Goal: Task Accomplishment & Management: Manage account settings

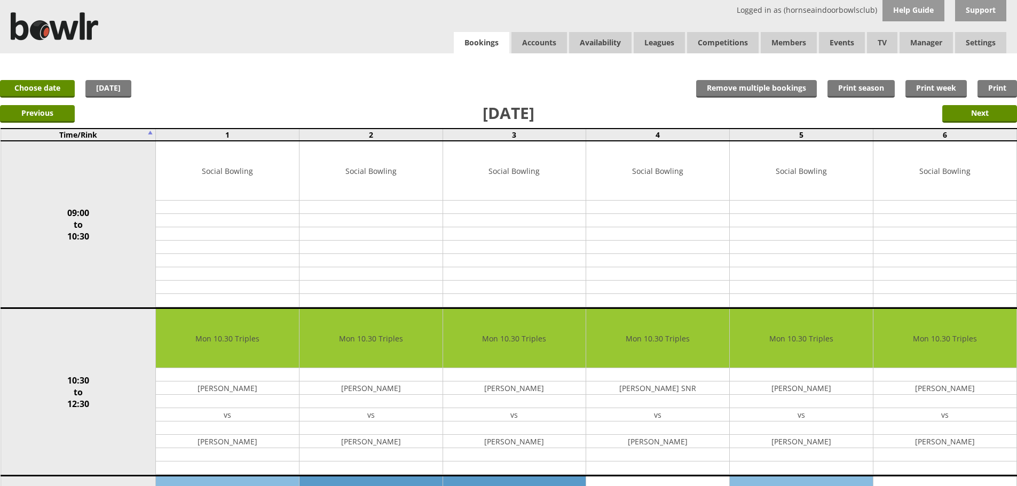
click at [492, 38] on link "Bookings" at bounding box center [482, 43] width 56 height 22
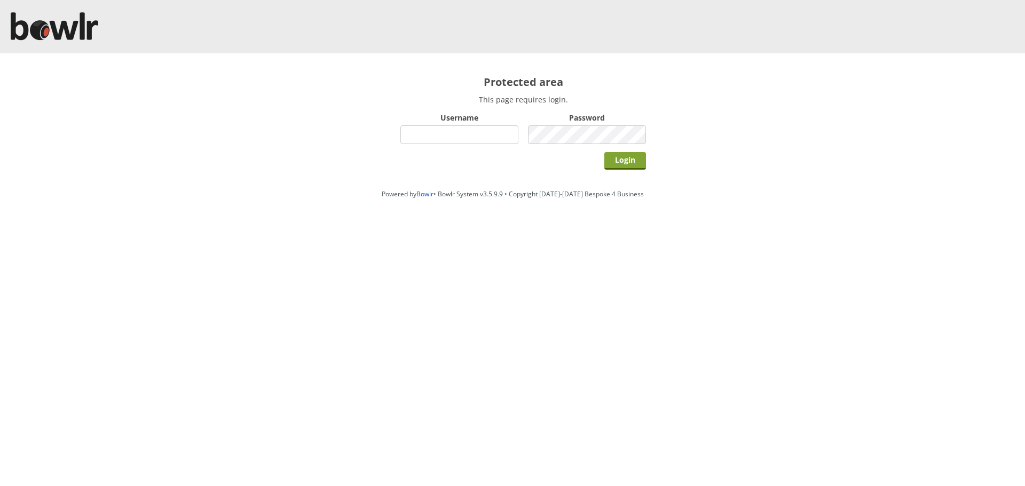
type input "hornseaindoorbowlsclub"
click at [608, 161] on input "Login" at bounding box center [625, 161] width 42 height 18
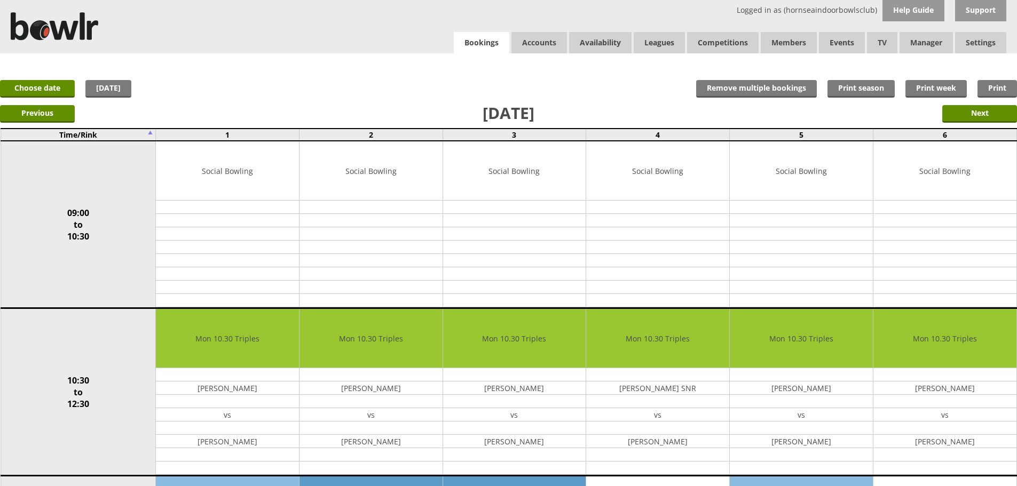
click at [474, 51] on link "Bookings" at bounding box center [482, 43] width 56 height 22
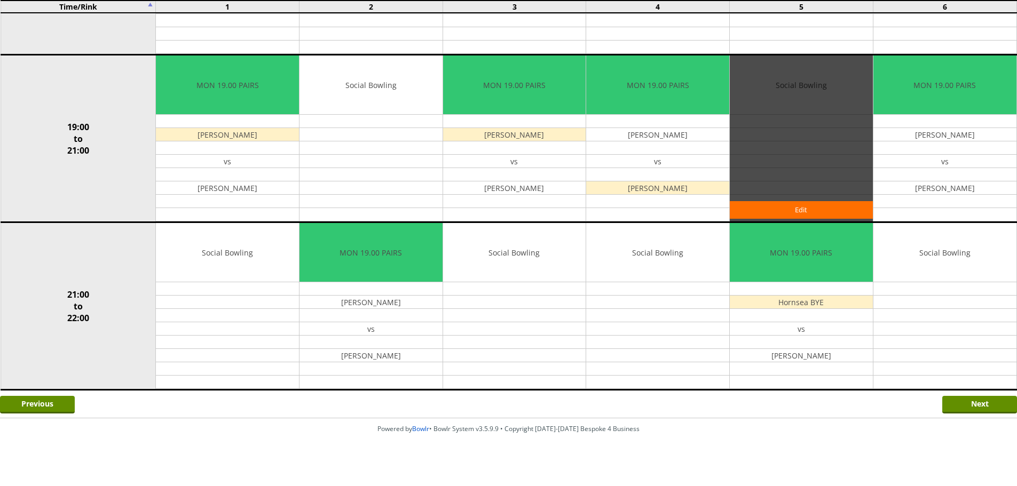
scroll to position [931, 0]
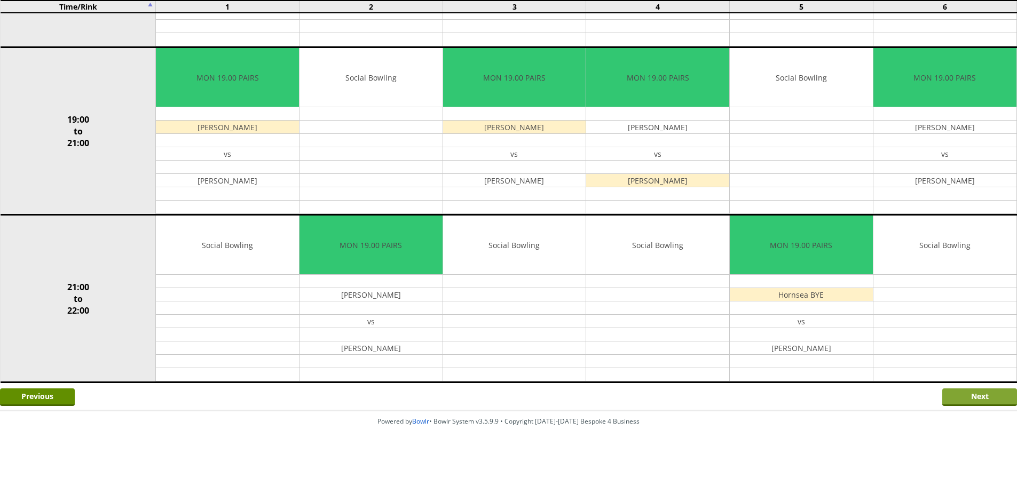
click at [991, 398] on input "Next" at bounding box center [979, 398] width 75 height 18
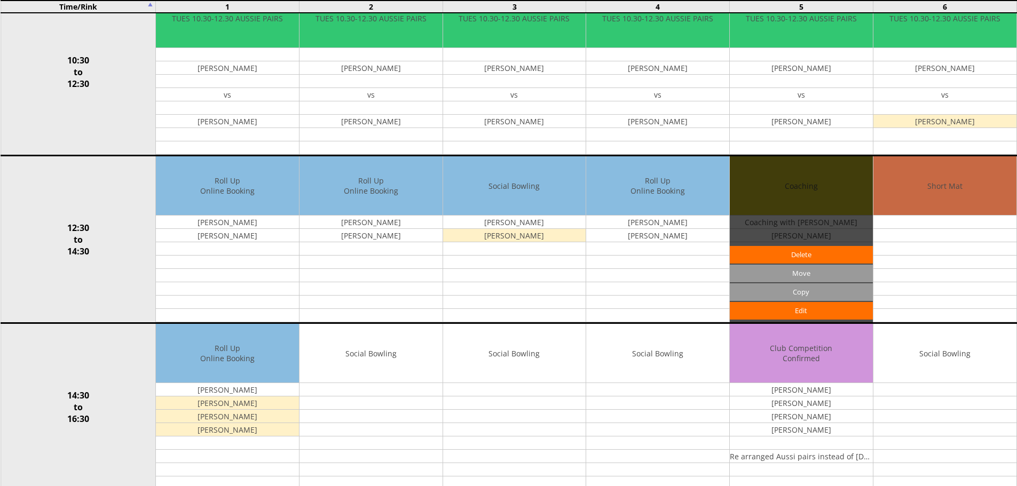
scroll to position [374, 0]
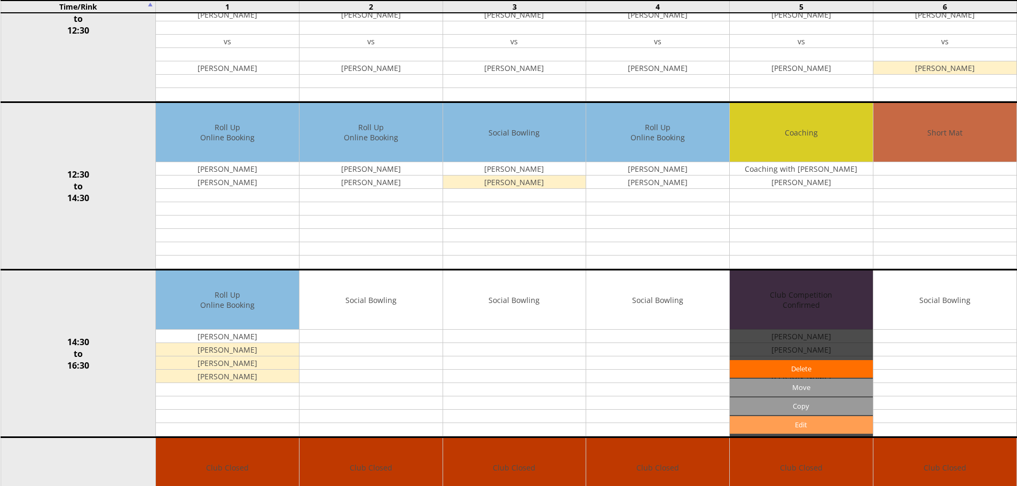
click at [793, 429] on link "Edit" at bounding box center [801, 425] width 143 height 18
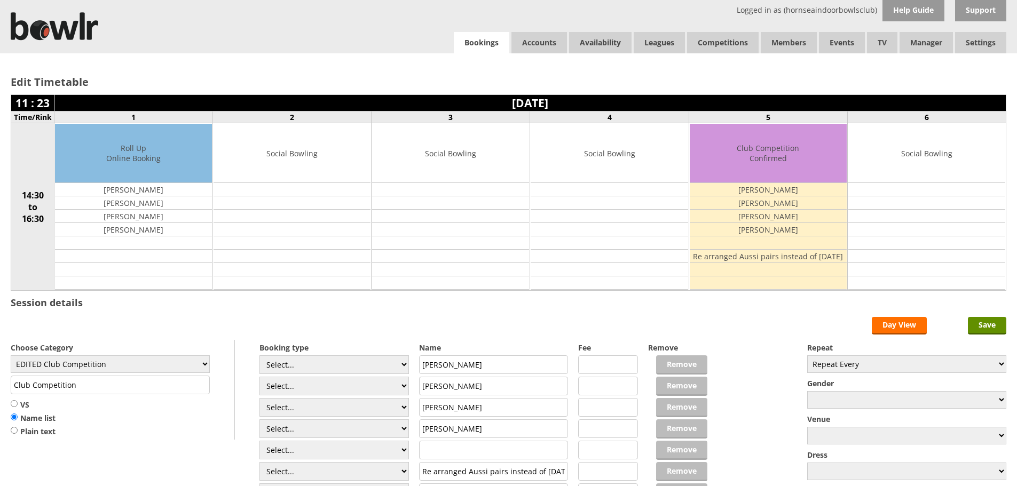
click at [472, 42] on link "Bookings" at bounding box center [482, 43] width 56 height 22
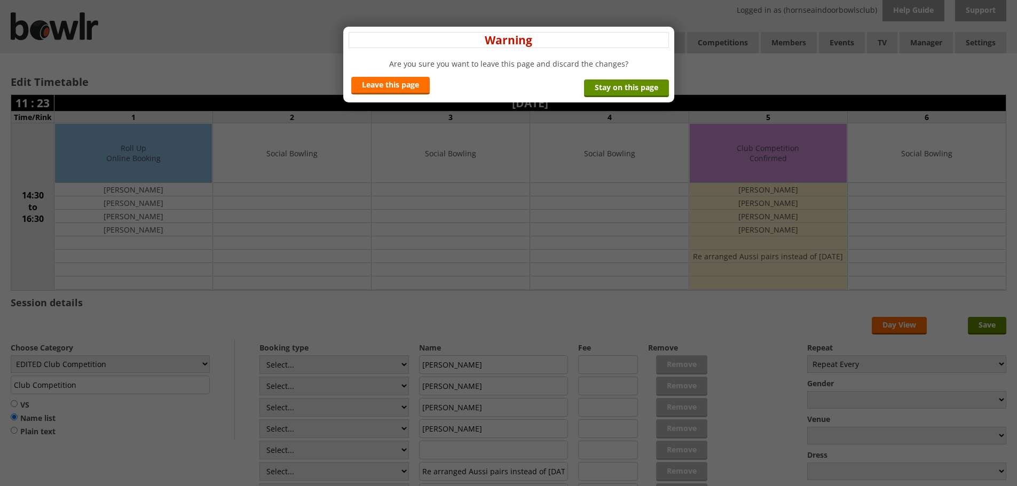
click at [431, 86] on div "x Warning Are you sure you want to leave this page and discard the changes? Lea…" at bounding box center [508, 65] width 331 height 76
click at [425, 86] on link "Leave this page" at bounding box center [390, 86] width 78 height 18
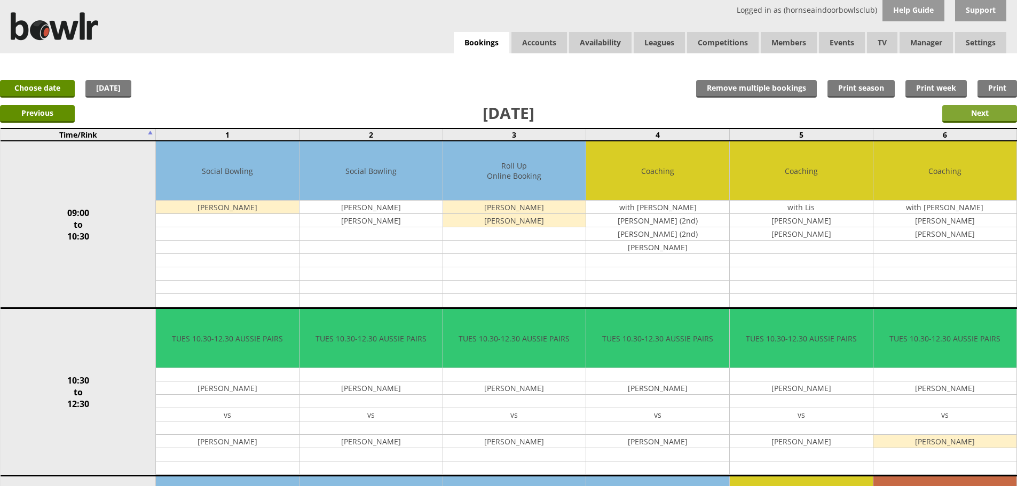
click at [944, 108] on input "Next" at bounding box center [979, 114] width 75 height 18
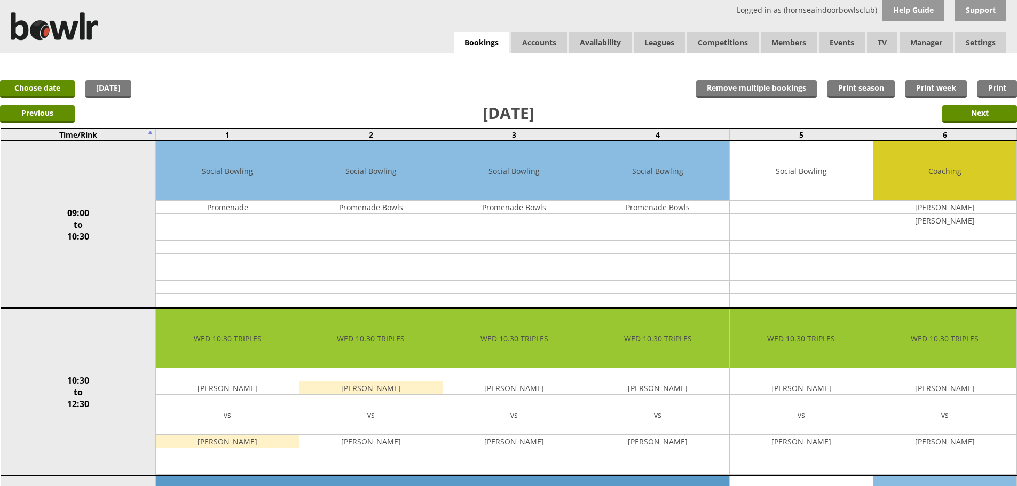
click at [948, 109] on input "Next" at bounding box center [979, 114] width 75 height 18
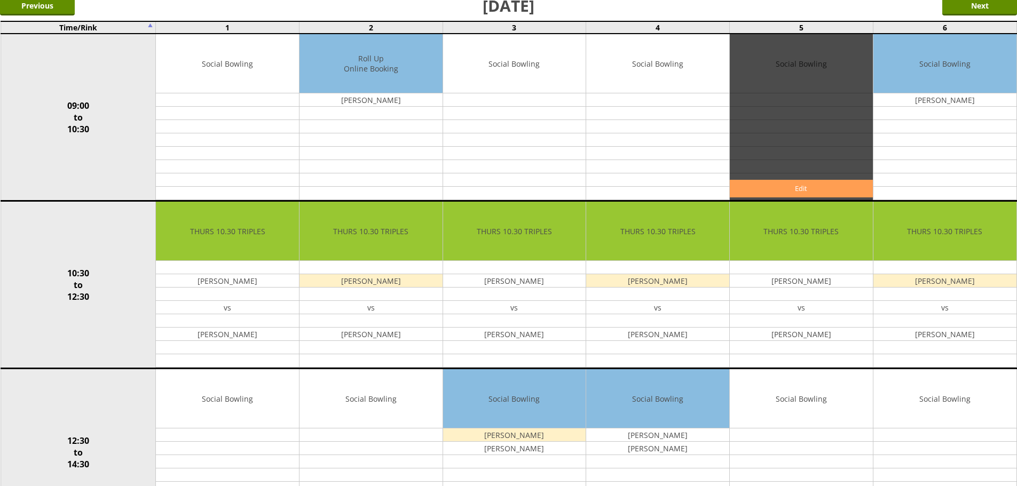
scroll to position [107, 0]
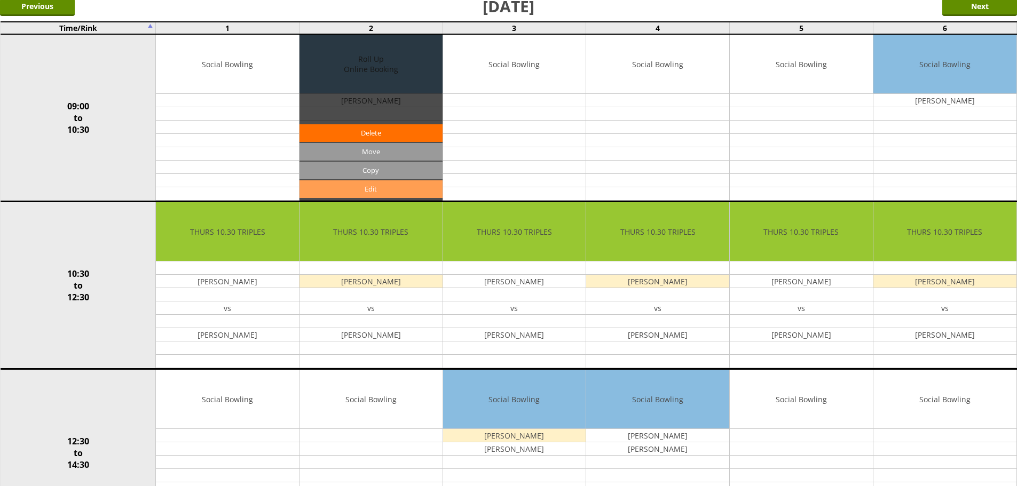
click at [402, 188] on link "Edit" at bounding box center [370, 189] width 143 height 18
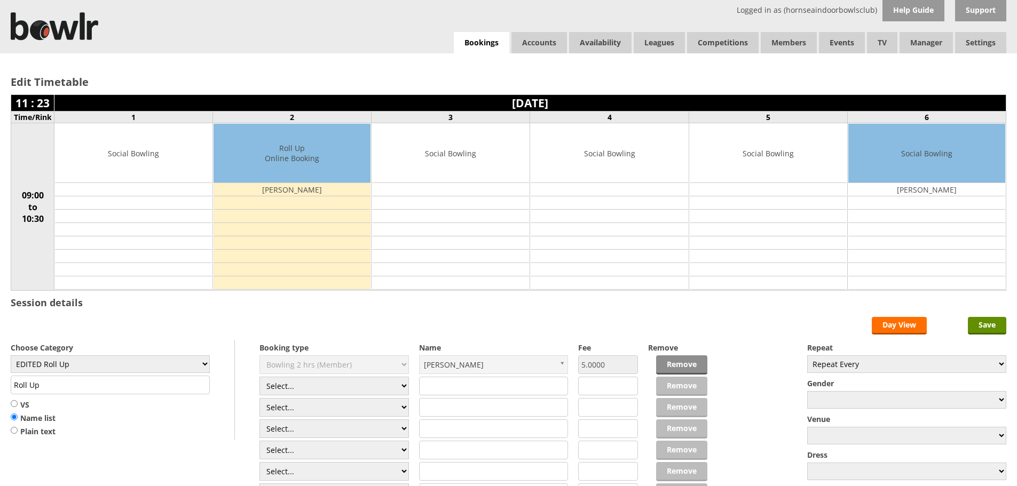
click at [679, 358] on link "Remove" at bounding box center [681, 364] width 51 height 19
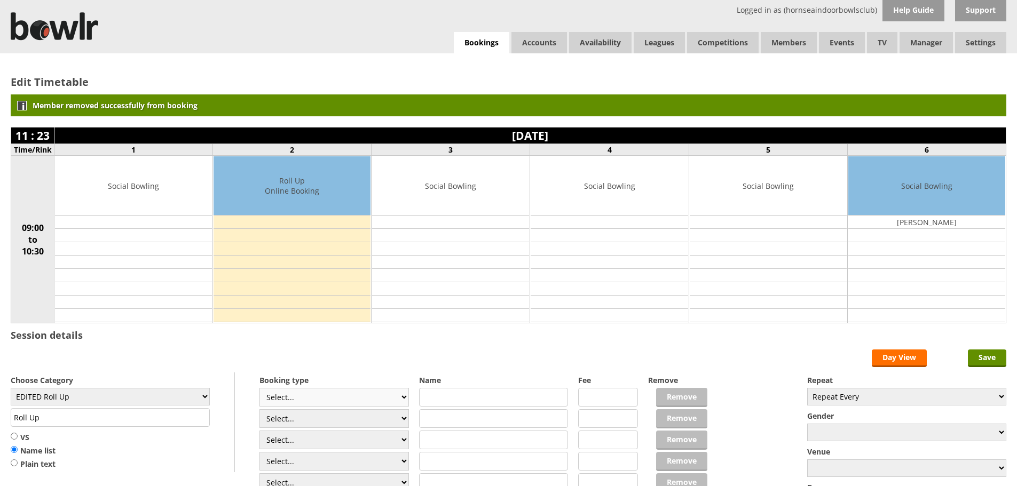
click at [394, 400] on select "Select... Club Competition (Member) Club Competition (Visitor) National (Member…" at bounding box center [333, 397] width 149 height 19
select select "1_54"
click at [259, 388] on select "Select... Club Competition (Member) Club Competition (Visitor) National (Member…" at bounding box center [333, 397] width 149 height 19
type input "EDITED Roll Up"
type input "3.0000"
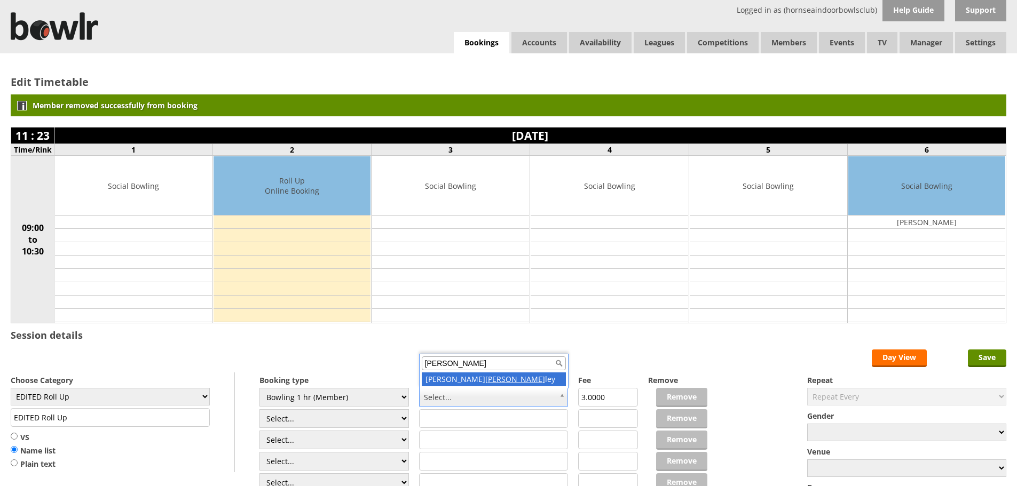
type input "hunt"
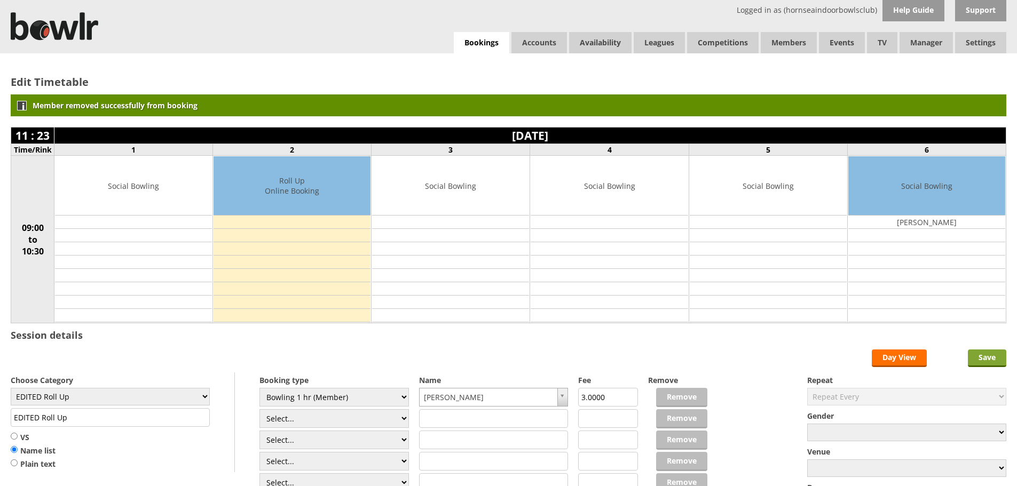
click at [999, 363] on input "Save" at bounding box center [987, 359] width 38 height 18
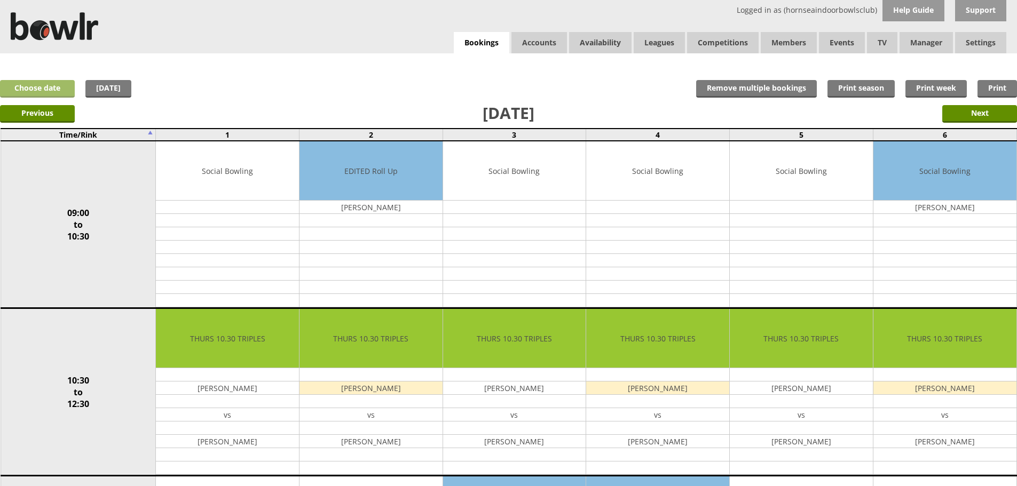
click at [62, 84] on link "Choose date" at bounding box center [37, 89] width 75 height 18
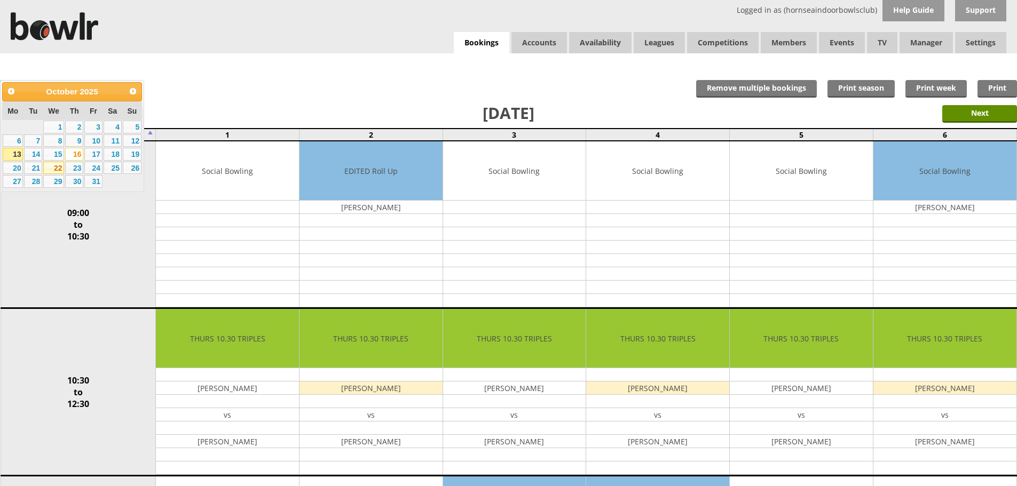
click at [57, 163] on link "22" at bounding box center [53, 168] width 21 height 13
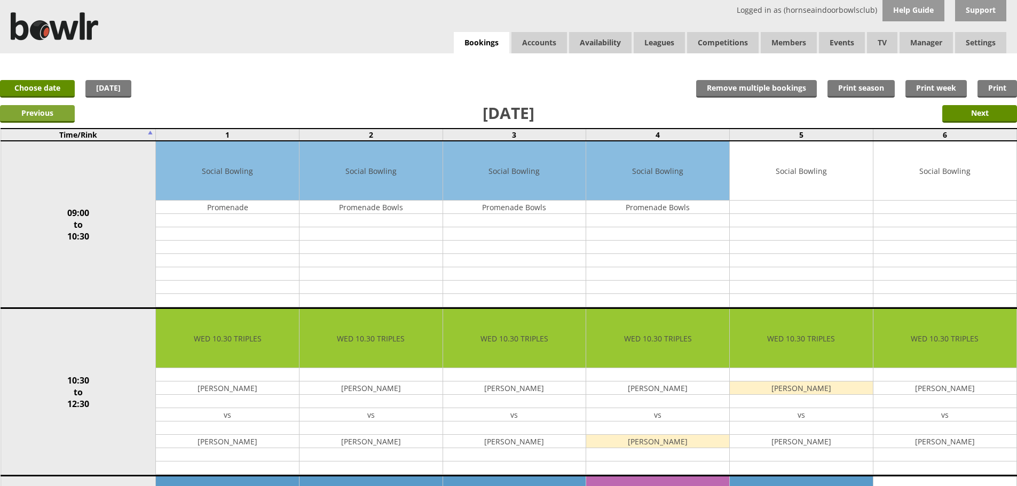
click at [34, 113] on input "Previous" at bounding box center [37, 114] width 75 height 18
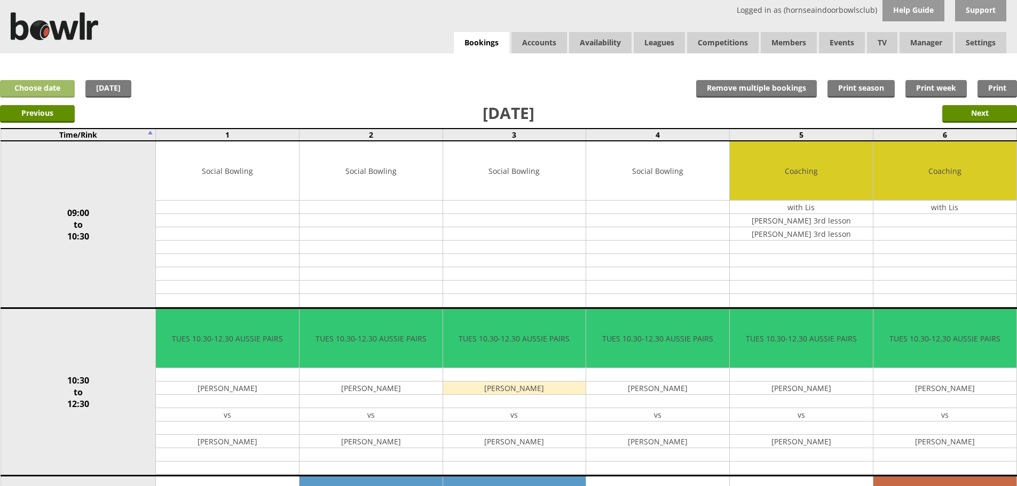
click at [50, 94] on link "Choose date" at bounding box center [37, 89] width 75 height 18
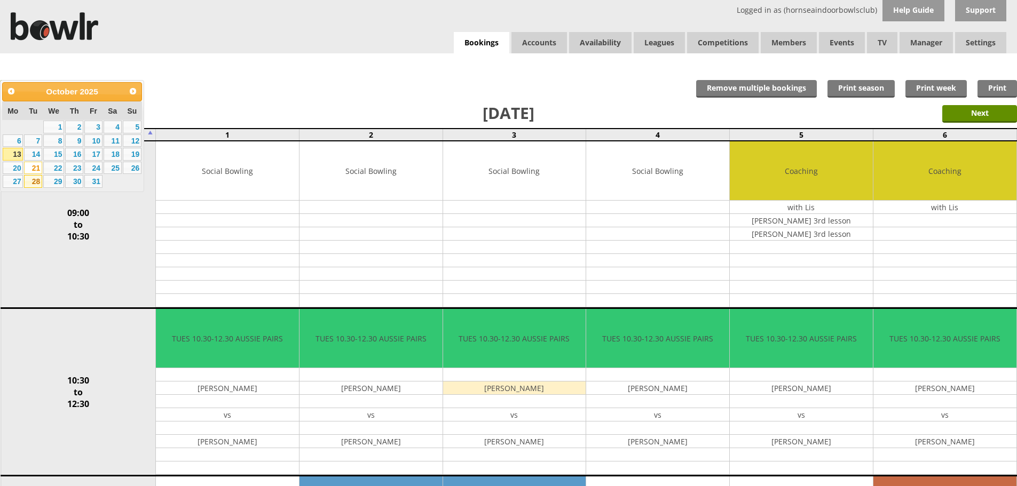
click at [36, 181] on link "28" at bounding box center [33, 181] width 18 height 13
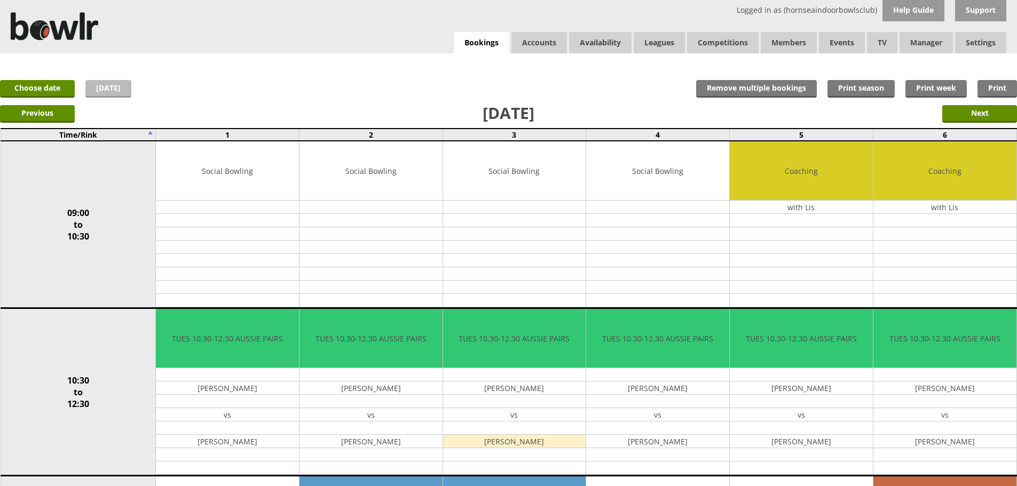
click at [92, 86] on link "[DATE]" at bounding box center [108, 89] width 46 height 18
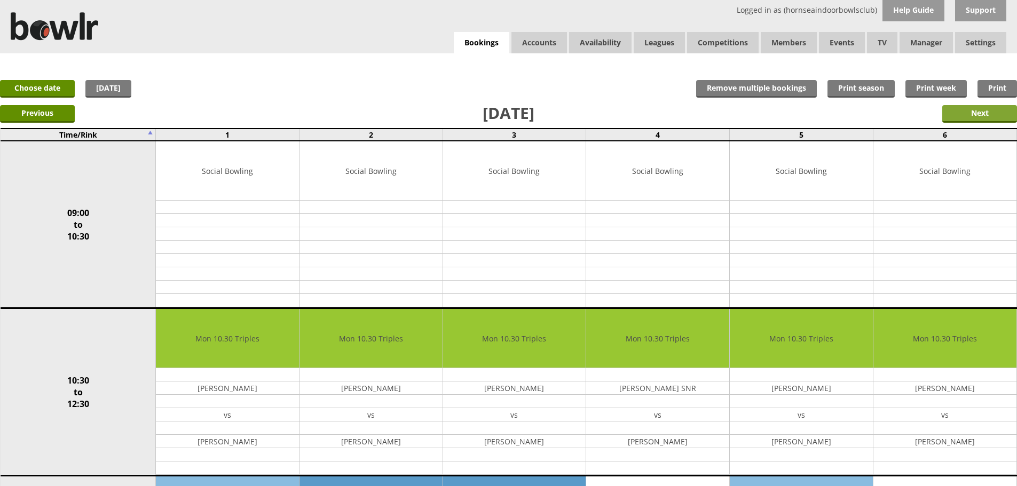
click at [978, 107] on input "Next" at bounding box center [979, 114] width 75 height 18
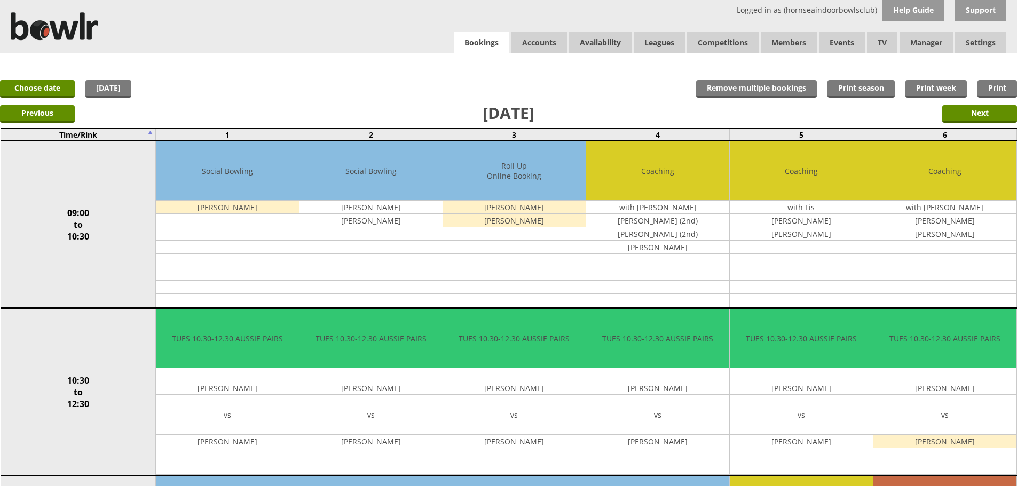
click at [497, 51] on link "Bookings" at bounding box center [482, 43] width 56 height 22
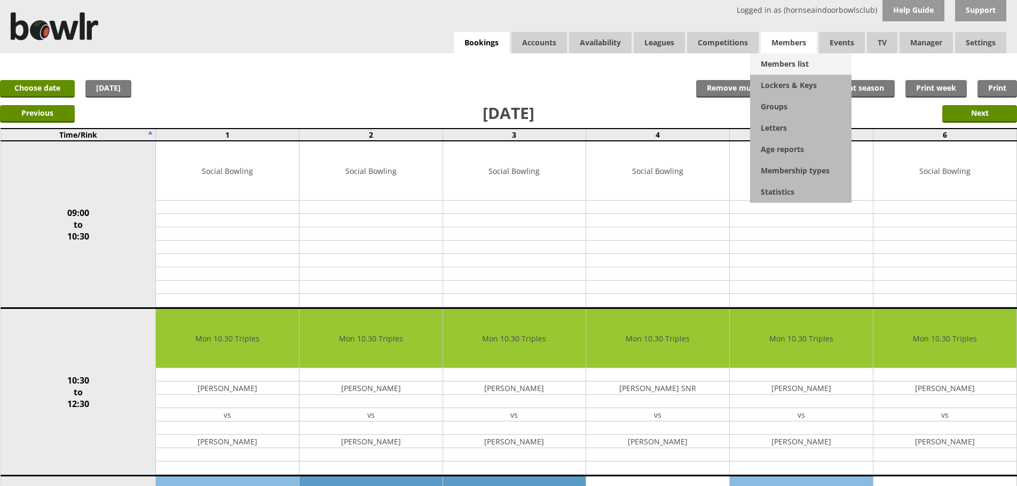
click at [781, 62] on link "Members list" at bounding box center [800, 63] width 101 height 21
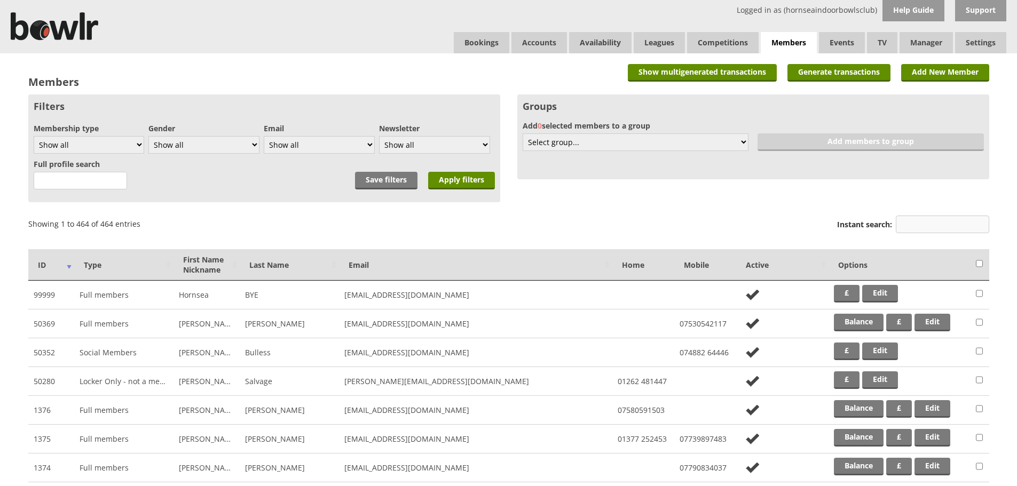
click at [925, 222] on input "Instant search:" at bounding box center [942, 225] width 93 height 18
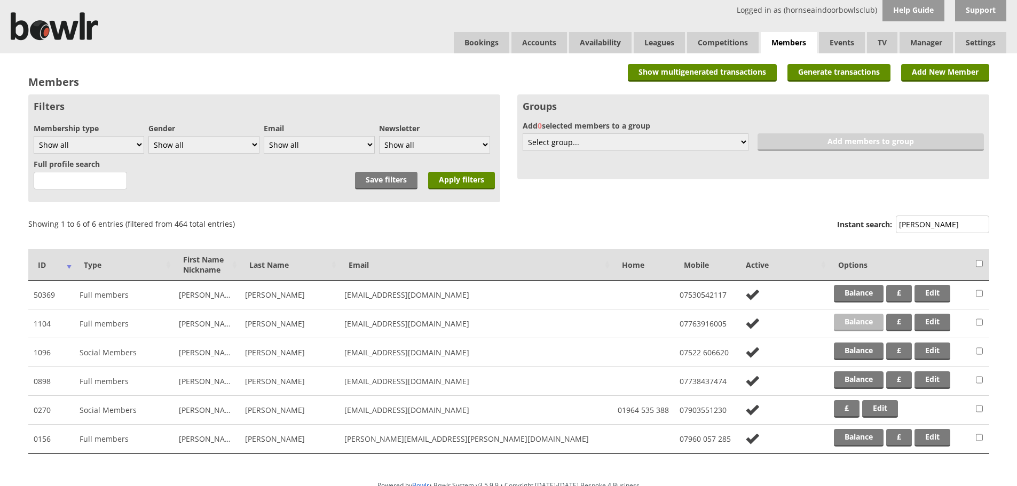
type input "carol"
click at [864, 320] on link "Balance" at bounding box center [859, 323] width 50 height 18
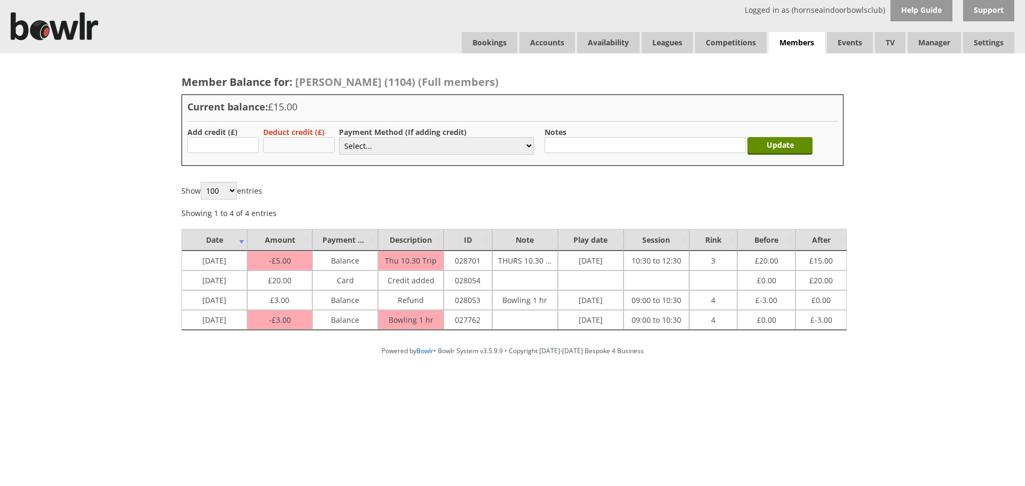
click at [268, 145] on input "text" at bounding box center [299, 145] width 72 height 16
type input "15.00"
click at [397, 143] on select "Select... Cash Card Cheque Bank Transfer Other Member Card Gift Voucher Balance" at bounding box center [436, 146] width 195 height 18
select select "8"
click at [339, 137] on select "Select... Cash Card Cheque Bank Transfer Other Member Card Gift Voucher Balance" at bounding box center [436, 146] width 195 height 18
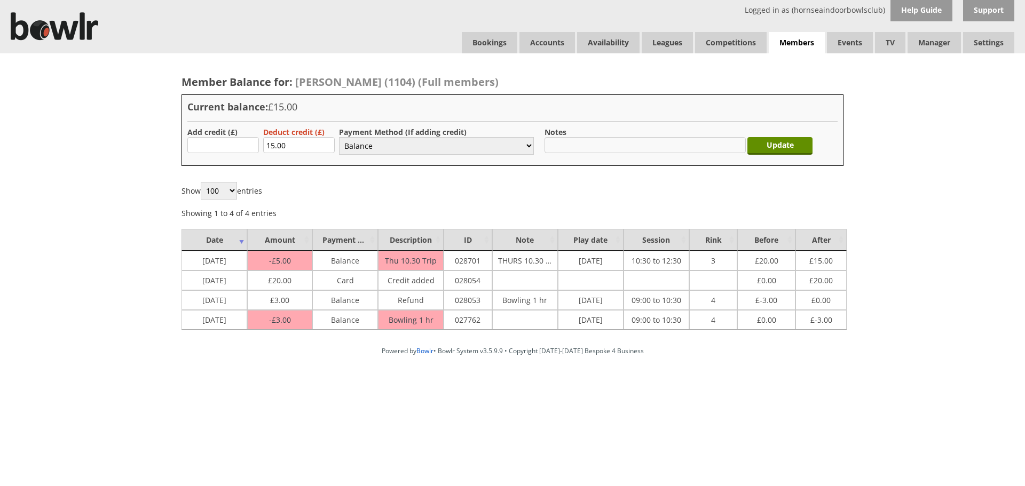
click at [592, 145] on input "text" at bounding box center [644, 145] width 201 height 16
click at [593, 145] on input "£15 Transferred to E.Doak" at bounding box center [644, 145] width 201 height 16
click at [645, 144] on input "£15 Transfered to E.Doak" at bounding box center [644, 145] width 201 height 16
drag, startPoint x: 631, startPoint y: 148, endPoint x: 661, endPoint y: 142, distance: 30.0
click at [661, 142] on input "£15 Transferred to E.Doak" at bounding box center [644, 145] width 201 height 16
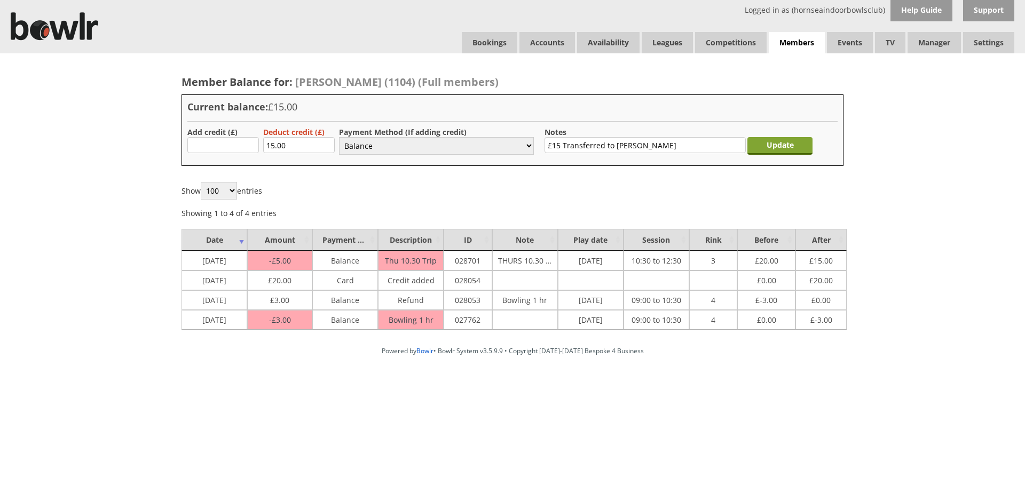
type input "£15 Transferred to E.Doak"
click at [782, 149] on input "Update" at bounding box center [779, 146] width 65 height 18
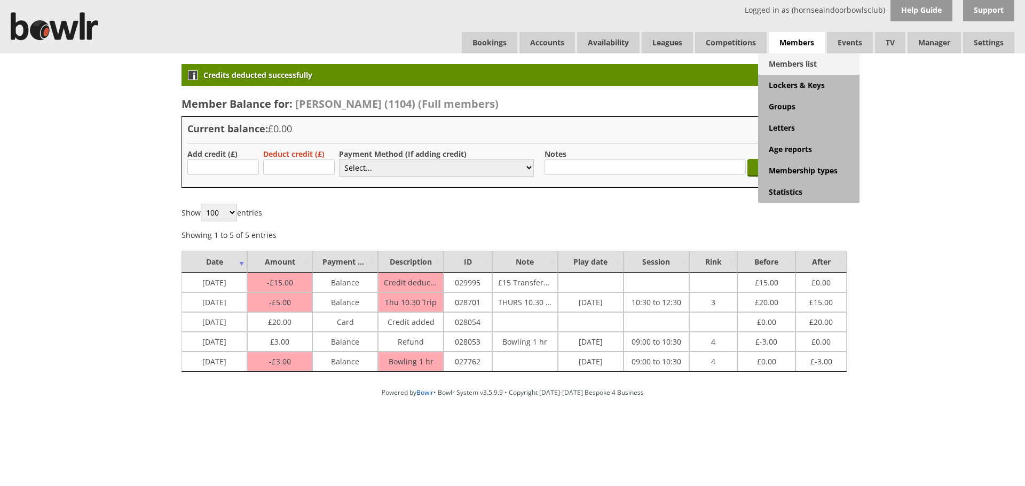
click at [786, 61] on link "Members list" at bounding box center [808, 63] width 101 height 21
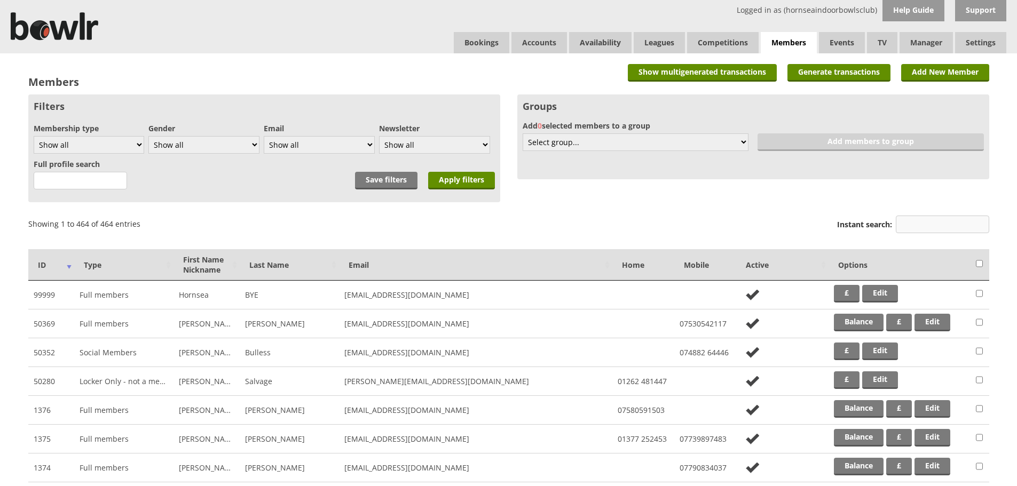
click at [907, 232] on input "Instant search:" at bounding box center [942, 225] width 93 height 18
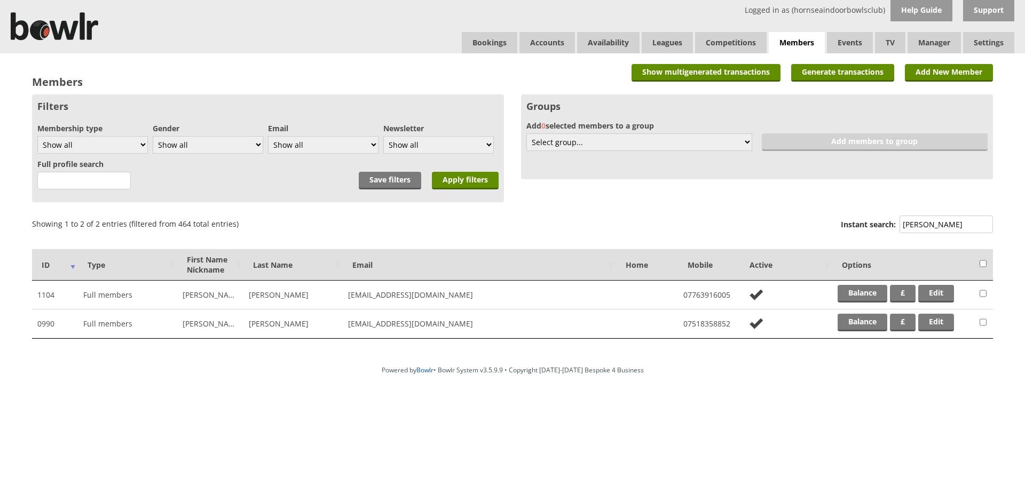
type input "doak"
click at [854, 332] on td "Balance £ Edit" at bounding box center [903, 324] width 142 height 29
click at [854, 324] on link "Balance" at bounding box center [862, 323] width 50 height 18
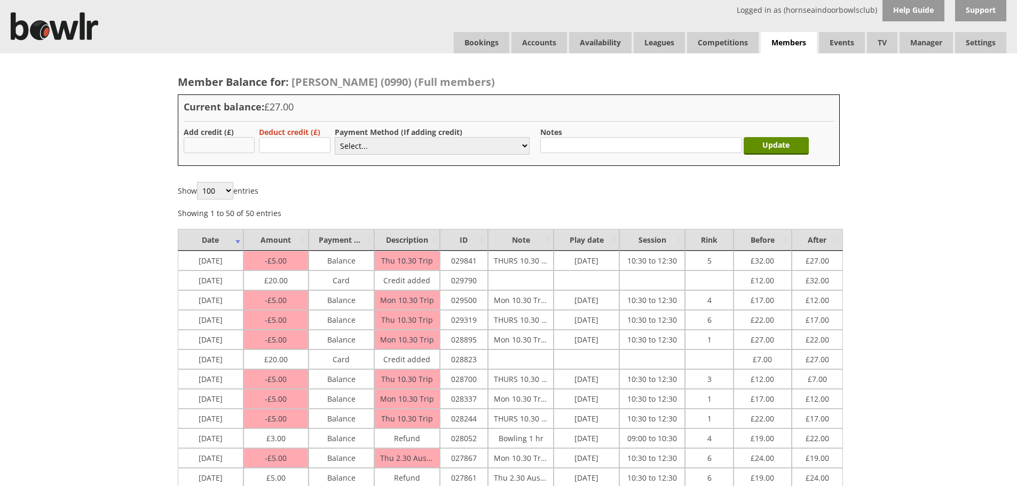
click at [237, 142] on input "text" at bounding box center [220, 145] width 72 height 16
type input "15"
click at [355, 147] on select "Select... Cash Card Cheque Bank Transfer Other Member Card Gift Voucher Balance" at bounding box center [432, 146] width 195 height 18
select select "8"
click at [335, 137] on select "Select... Cash Card Cheque Bank Transfer Other Member Card Gift Voucher Balance" at bounding box center [432, 146] width 195 height 18
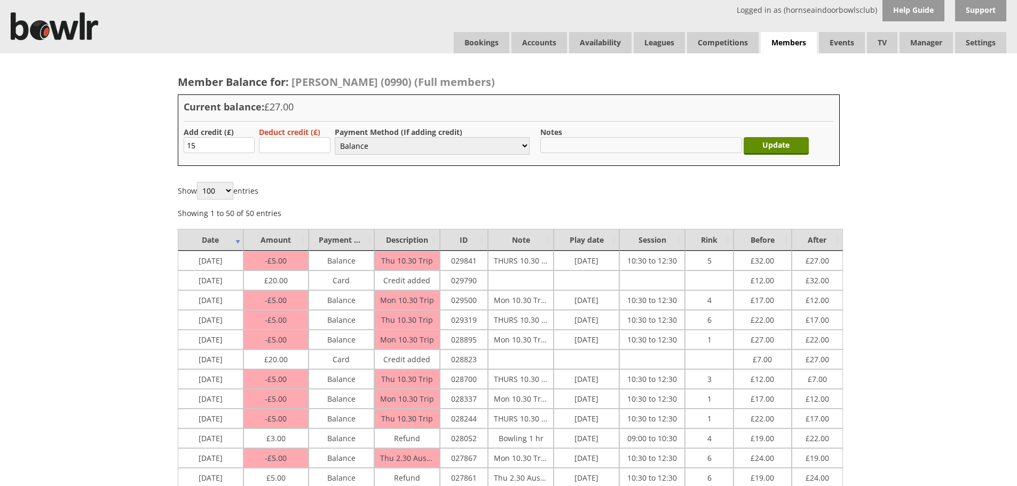
click at [643, 145] on input "text" at bounding box center [640, 145] width 201 height 16
type input "£15 Added From [PERSON_NAME] Balance"
click at [682, 124] on div "Current balance: £27.00 Add credit (£) 15 Deduct credit (£) Payment Method (If …" at bounding box center [509, 130] width 662 height 72
click at [798, 141] on input "Update" at bounding box center [775, 146] width 65 height 18
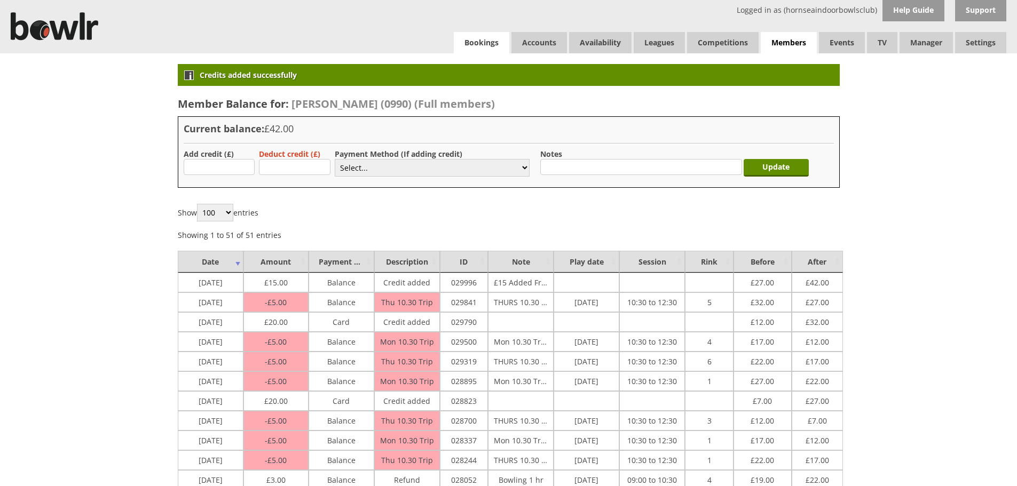
click at [464, 38] on link "Bookings" at bounding box center [482, 42] width 56 height 21
